Goal: Information Seeking & Learning: Learn about a topic

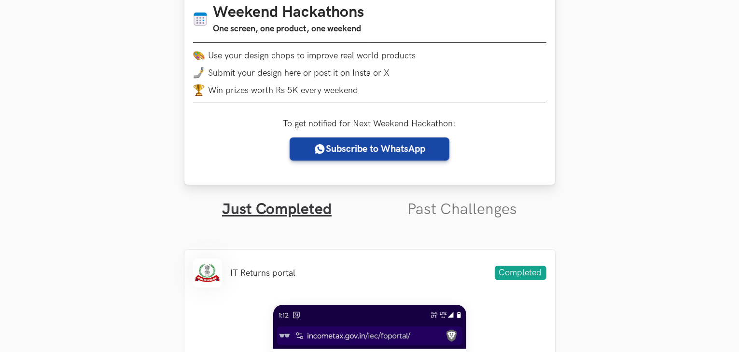
scroll to position [290, 0]
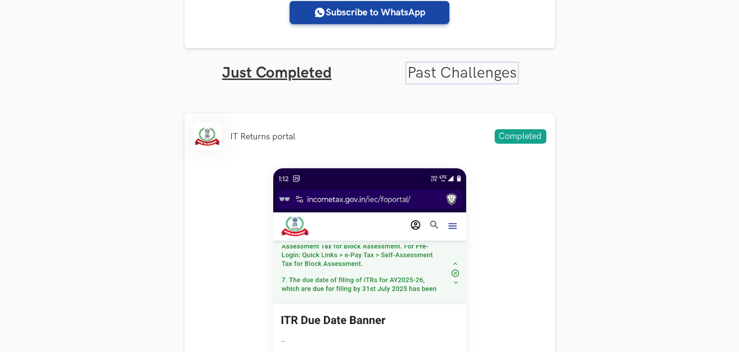
click at [487, 73] on link "Past Challenges" at bounding box center [462, 73] width 110 height 19
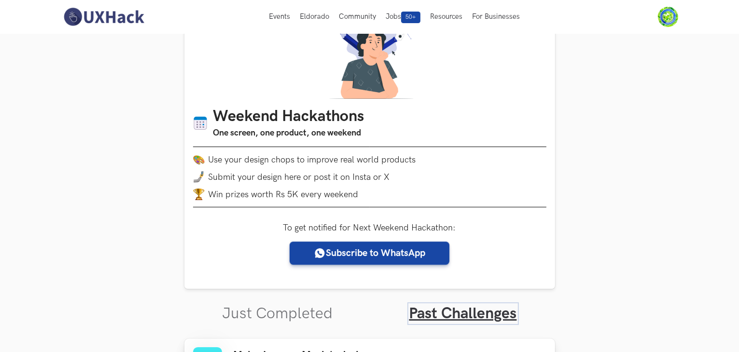
scroll to position [48, 0]
click at [283, 309] on link "Just Completed" at bounding box center [278, 314] width 111 height 19
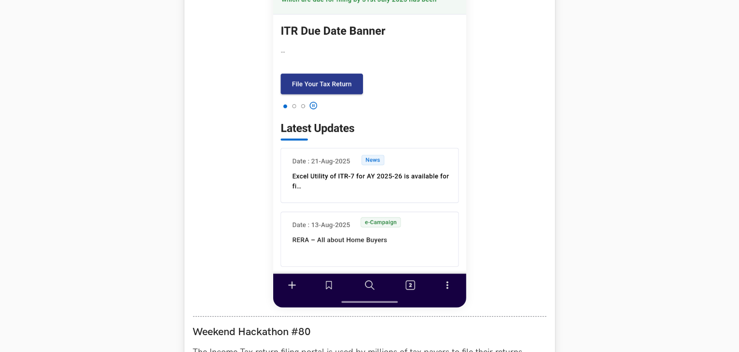
scroll to position [821, 0]
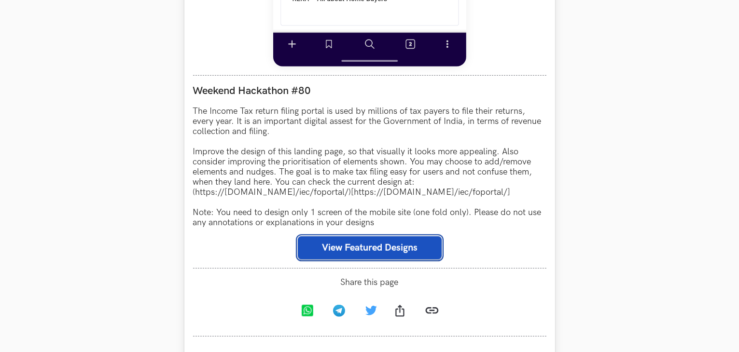
click at [342, 251] on button "View Featured Designs" at bounding box center [370, 248] width 144 height 23
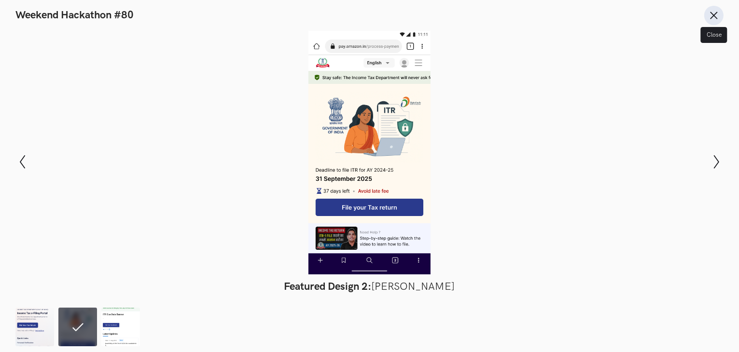
click at [714, 21] on button "Close" at bounding box center [713, 15] width 19 height 19
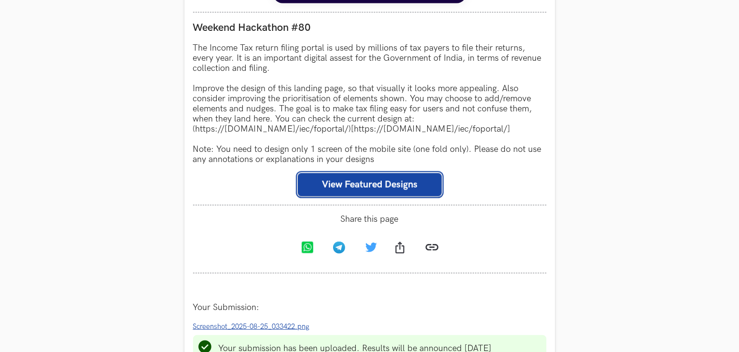
scroll to position [1062, 0]
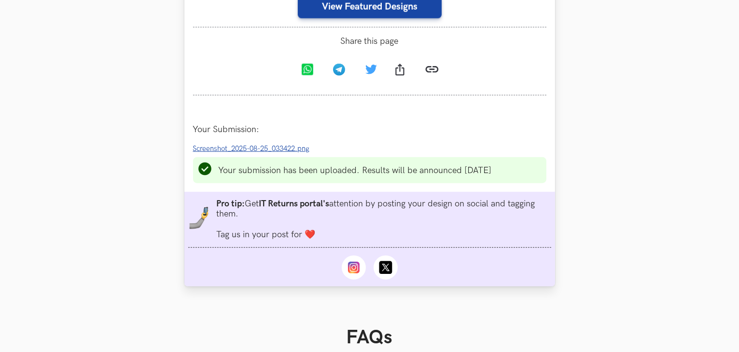
click at [236, 152] on span "Screenshot_2025-08-25_033422.png" at bounding box center [251, 149] width 117 height 8
